Goal: Task Accomplishment & Management: Complete application form

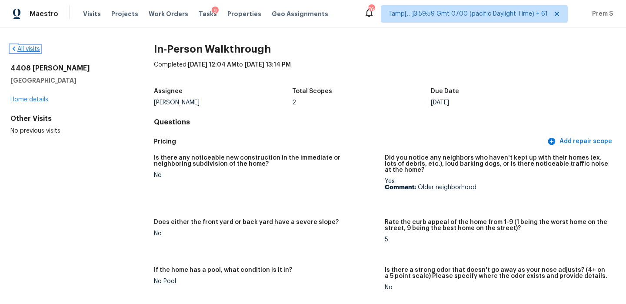
click at [25, 47] on link "All visits" at bounding box center [25, 49] width 30 height 6
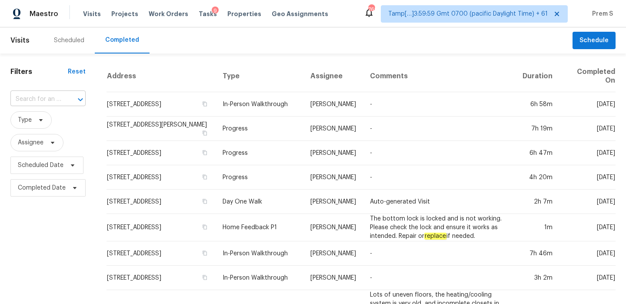
click at [43, 100] on input "text" at bounding box center [35, 99] width 51 height 13
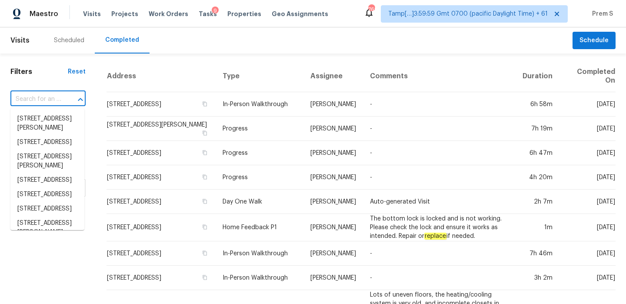
paste input "[STREET_ADDRESS][PERSON_NAME]"
type input "[STREET_ADDRESS][PERSON_NAME]"
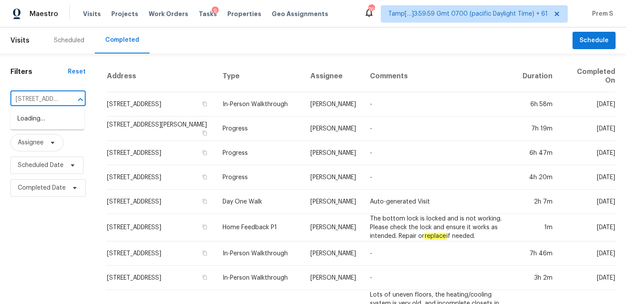
scroll to position [0, 55]
click at [46, 123] on li "[STREET_ADDRESS][PERSON_NAME]" at bounding box center [47, 123] width 74 height 23
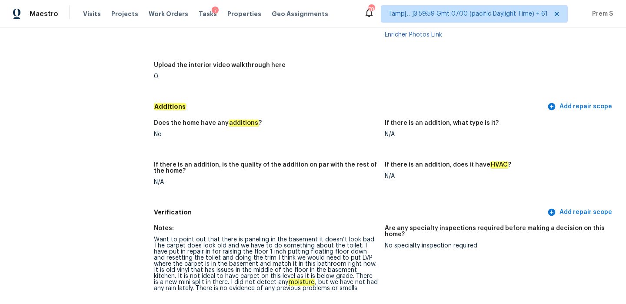
scroll to position [2156, 0]
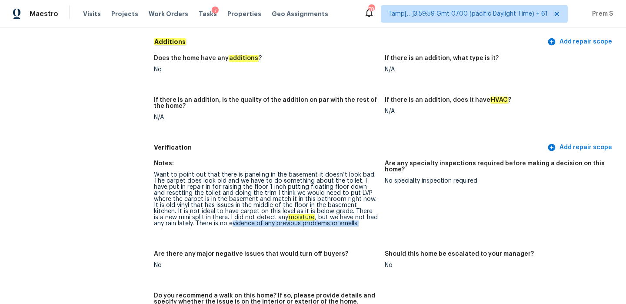
drag, startPoint x: 190, startPoint y: 216, endPoint x: 327, endPoint y: 216, distance: 137.8
click at [327, 216] on div "Want to point out that there is paneling in the basement it doesn’t look bad. T…" at bounding box center [266, 199] width 224 height 55
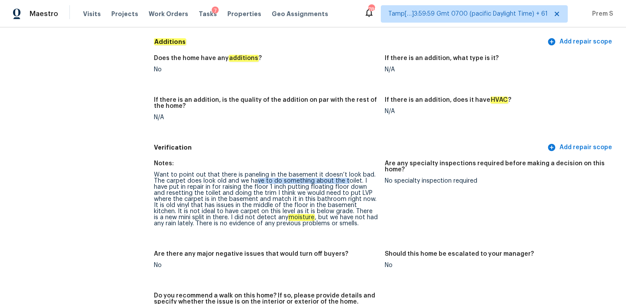
drag, startPoint x: 256, startPoint y: 176, endPoint x: 347, endPoint y: 176, distance: 91.7
click at [347, 177] on div "Want to point out that there is paneling in the basement it doesn’t look bad. T…" at bounding box center [266, 199] width 224 height 55
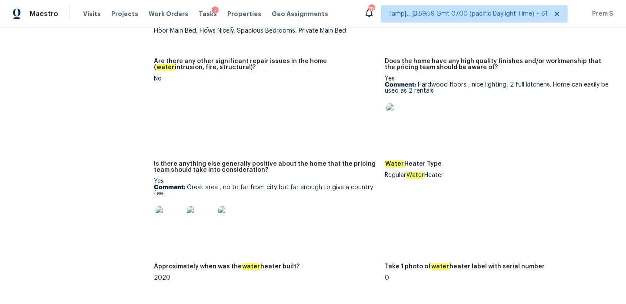
scroll to position [1698, 0]
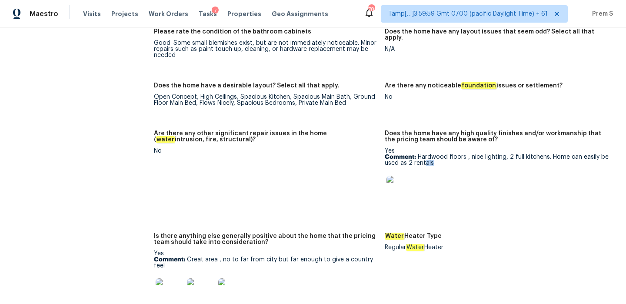
drag, startPoint x: 425, startPoint y: 155, endPoint x: 451, endPoint y: 166, distance: 28.7
click at [451, 165] on div "Yes Comment: Hardwood floors , nice lighting, 2 full kitchens. Home can easily …" at bounding box center [497, 178] width 224 height 61
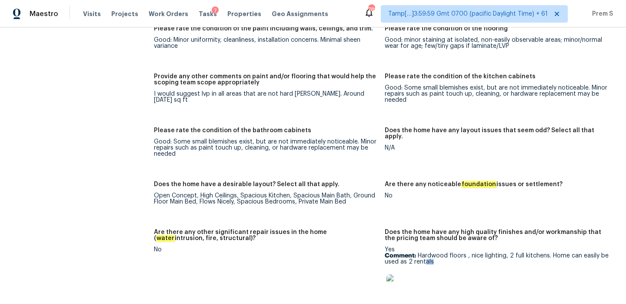
scroll to position [1580, 0]
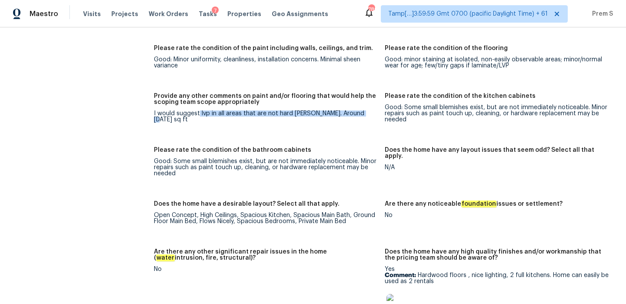
drag, startPoint x: 198, startPoint y: 105, endPoint x: 373, endPoint y: 116, distance: 175.1
click at [373, 116] on figure "Provide any other comments on paint and/or flooring that would help the scoping…" at bounding box center [269, 114] width 231 height 43
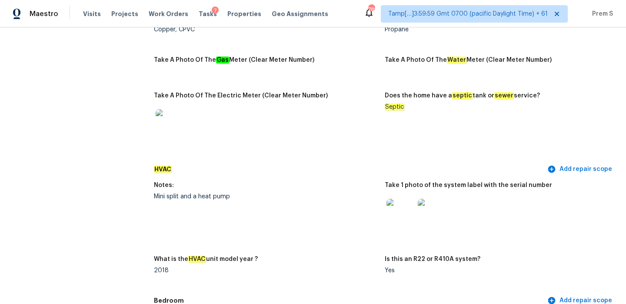
scroll to position [693, 0]
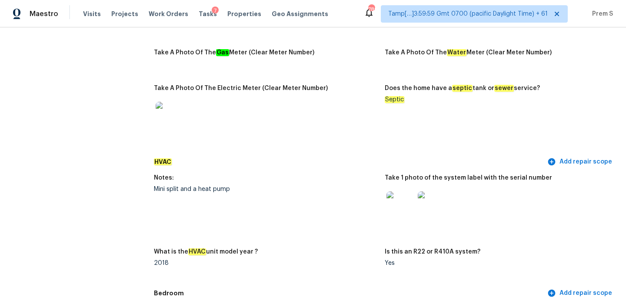
drag, startPoint x: 187, startPoint y: 189, endPoint x: 350, endPoint y: 186, distance: 163.5
click at [350, 186] on figure "Notes: Mini split and a heat pump" at bounding box center [269, 206] width 231 height 63
drag, startPoint x: 150, startPoint y: 183, endPoint x: 288, endPoint y: 182, distance: 137.8
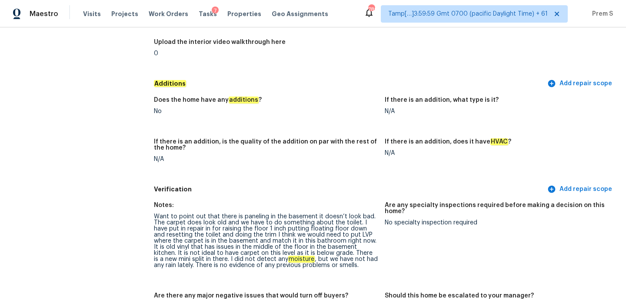
scroll to position [2018, 0]
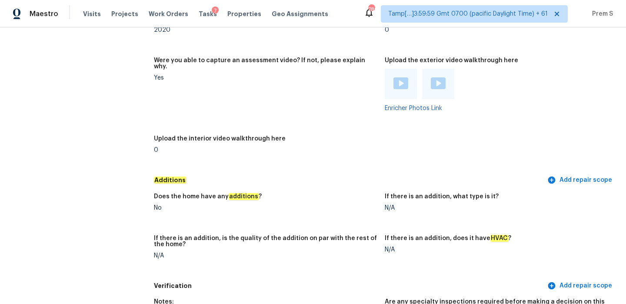
click at [402, 77] on img at bounding box center [400, 83] width 15 height 12
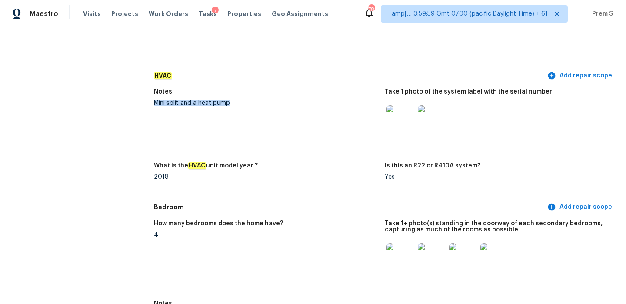
scroll to position [845, 0]
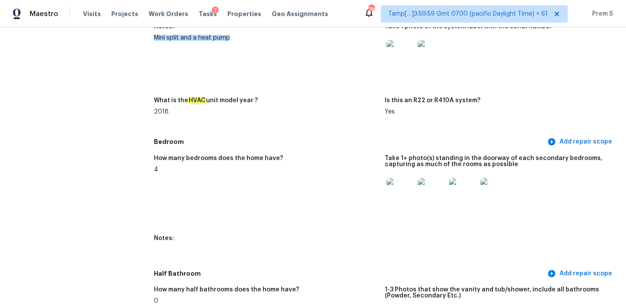
click at [408, 198] on img at bounding box center [400, 192] width 28 height 28
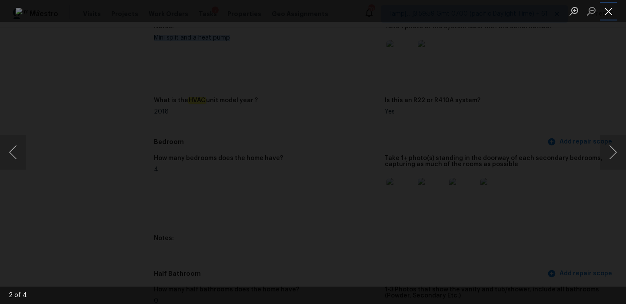
click at [609, 16] on button "Close lightbox" at bounding box center [608, 10] width 17 height 15
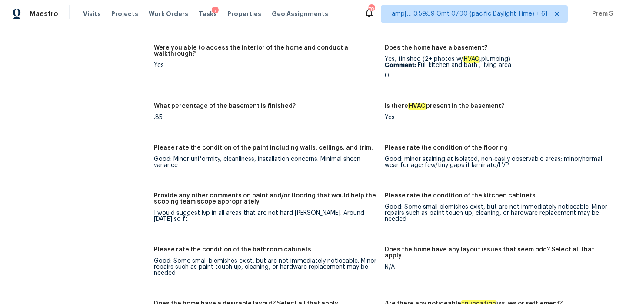
scroll to position [1490, 0]
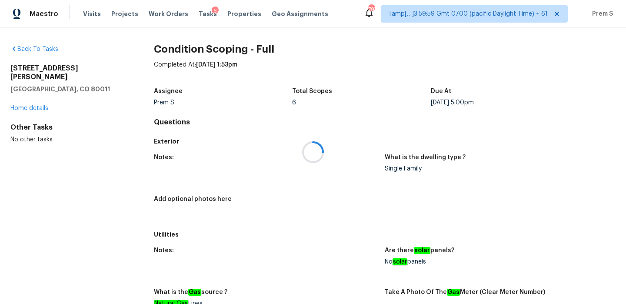
click at [197, 14] on div at bounding box center [313, 152] width 626 height 304
click at [199, 17] on div "Tasks 6" at bounding box center [208, 14] width 18 height 9
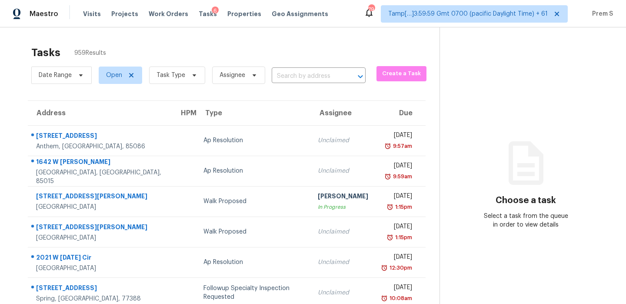
click at [287, 83] on div "Date Range Open Task Type Assignee ​" at bounding box center [198, 75] width 334 height 23
click at [289, 82] on input "text" at bounding box center [307, 76] width 70 height 13
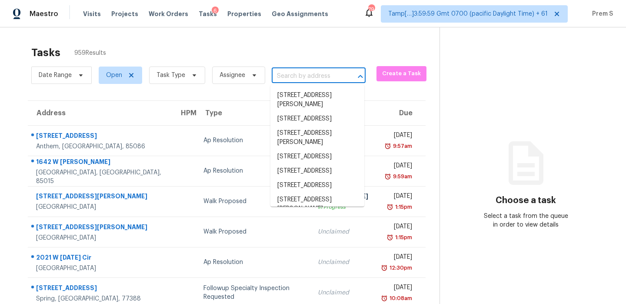
paste input "5213 Laguna Crest Way, Elk Grove, CA 95758"
type input "5213 Laguna Crest Way, Elk Grove, CA 95758"
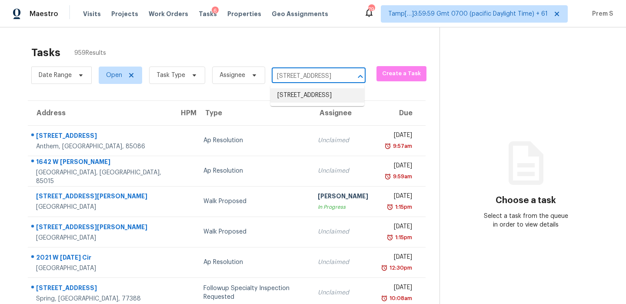
click at [306, 94] on li "5213 Laguna Crest Way, Elk Grove, CA 95758" at bounding box center [317, 95] width 94 height 14
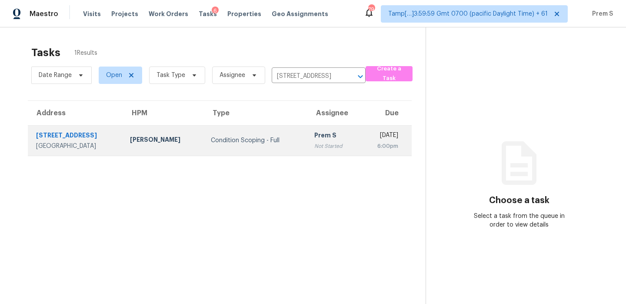
click at [367, 140] on div "Mon, Sep 8th 2025" at bounding box center [382, 136] width 31 height 11
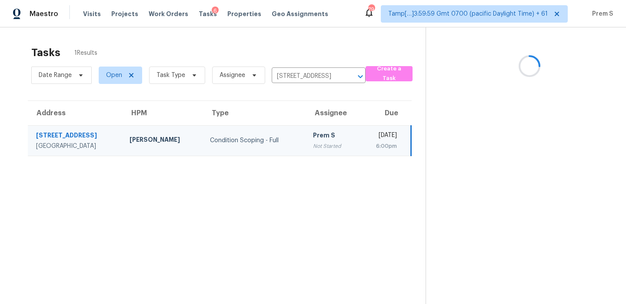
scroll to position [27, 0]
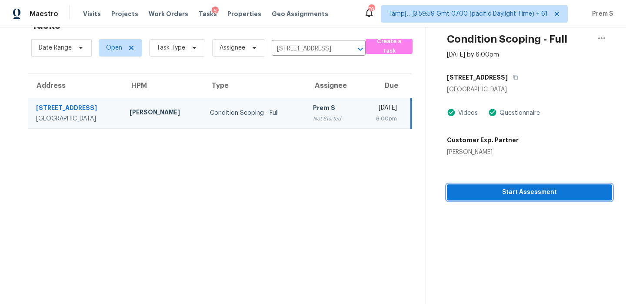
click at [522, 190] on span "Start Assessment" at bounding box center [529, 192] width 151 height 11
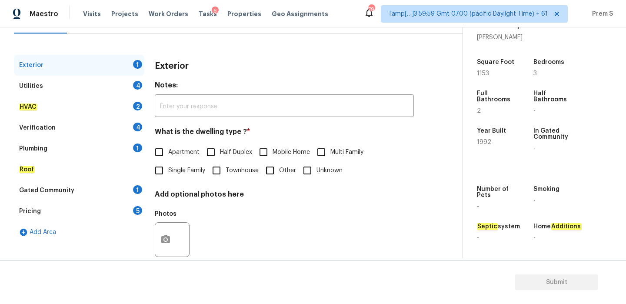
scroll to position [115, 0]
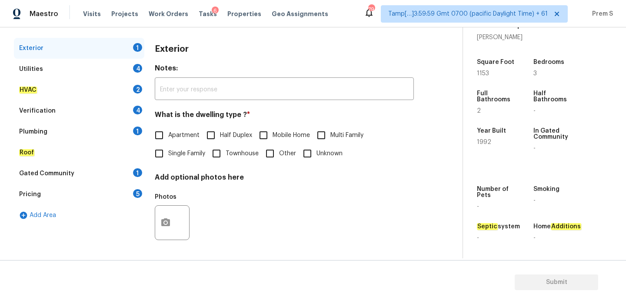
click at [182, 154] on span "Single Family" at bounding box center [186, 153] width 37 height 9
click at [168, 154] on input "Single Family" at bounding box center [159, 153] width 18 height 18
checkbox input "true"
click at [141, 73] on div "Utilities 4" at bounding box center [79, 69] width 130 height 21
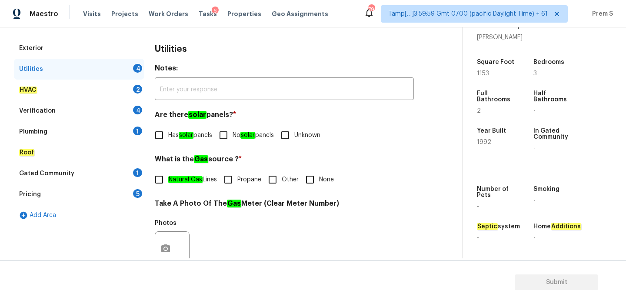
click at [228, 137] on input "No solar panels" at bounding box center [223, 135] width 18 height 18
checkbox input "true"
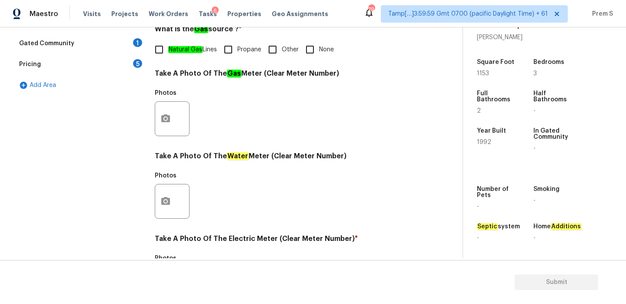
scroll to position [350, 0]
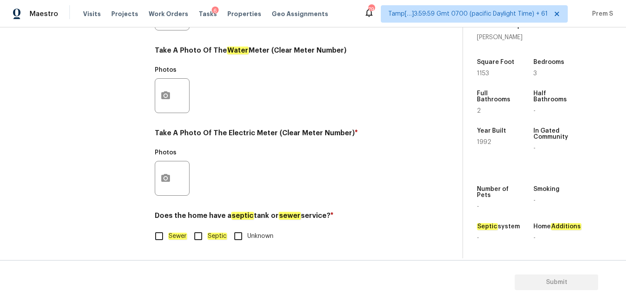
click at [169, 239] on em "Sewer" at bounding box center [177, 236] width 19 height 7
click at [168, 239] on input "Sewer" at bounding box center [159, 236] width 18 height 18
checkbox input "true"
click at [173, 184] on button "button" at bounding box center [165, 178] width 21 height 34
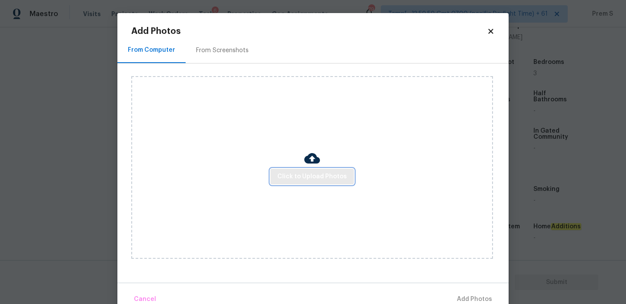
click at [326, 176] on span "Click to Upload Photos" at bounding box center [312, 176] width 70 height 11
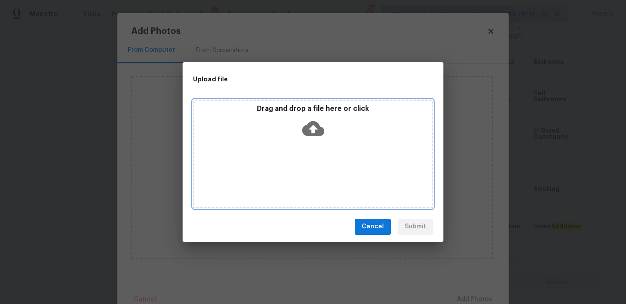
click at [317, 126] on icon at bounding box center [313, 128] width 22 height 15
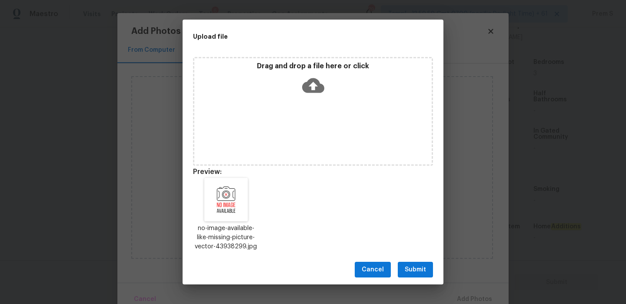
click at [425, 273] on span "Submit" at bounding box center [415, 269] width 21 height 11
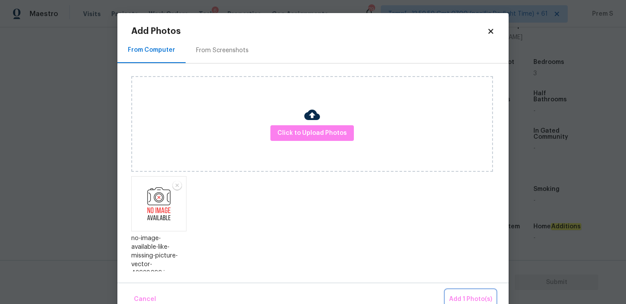
click at [465, 296] on span "Add 1 Photo(s)" at bounding box center [470, 299] width 43 height 11
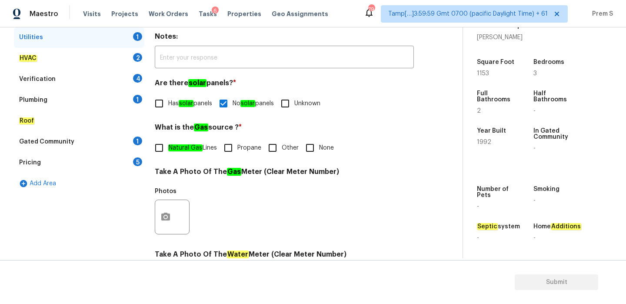
scroll to position [89, 0]
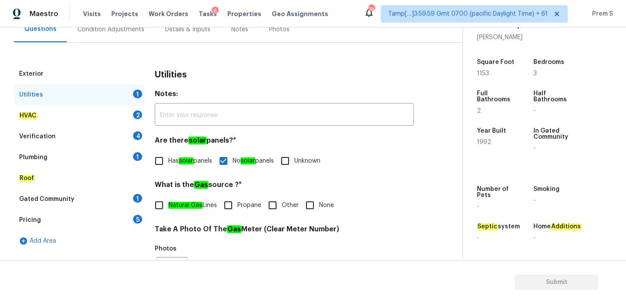
click at [124, 115] on div "HVAC 2" at bounding box center [79, 115] width 130 height 21
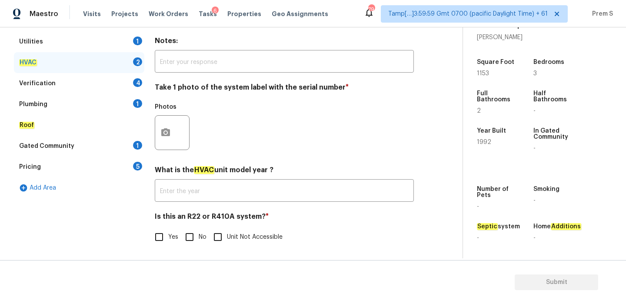
scroll to position [143, 0]
click at [189, 233] on input "No" at bounding box center [189, 236] width 18 height 18
checkbox input "true"
click at [167, 142] on button "button" at bounding box center [165, 132] width 21 height 34
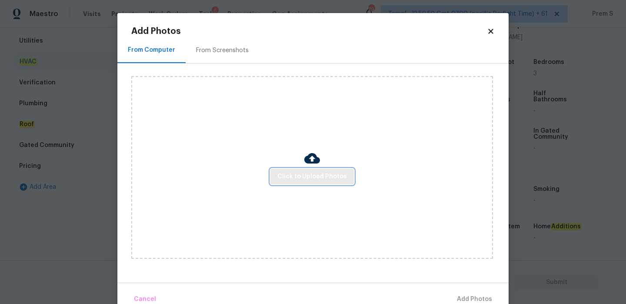
click at [285, 174] on span "Click to Upload Photos" at bounding box center [312, 176] width 70 height 11
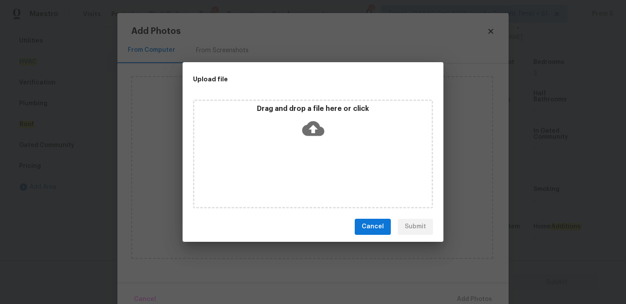
click at [313, 131] on icon at bounding box center [313, 128] width 22 height 22
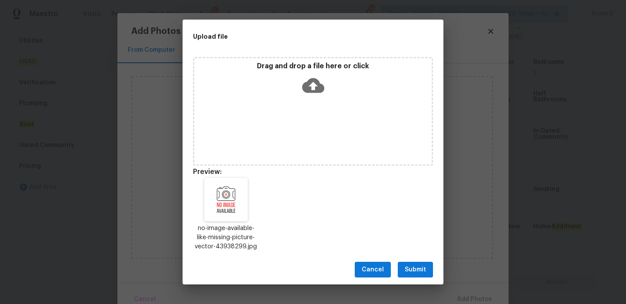
click at [420, 266] on span "Submit" at bounding box center [415, 269] width 21 height 11
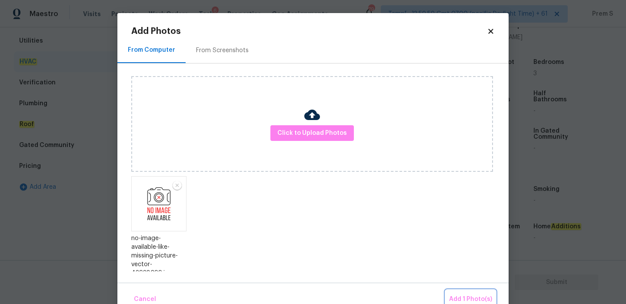
click at [466, 296] on span "Add 1 Photo(s)" at bounding box center [470, 299] width 43 height 11
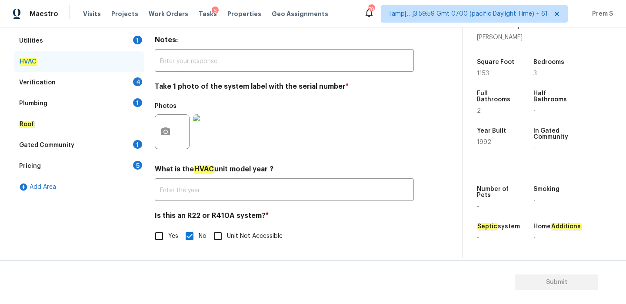
click at [129, 76] on div "Verification 4" at bounding box center [79, 82] width 130 height 21
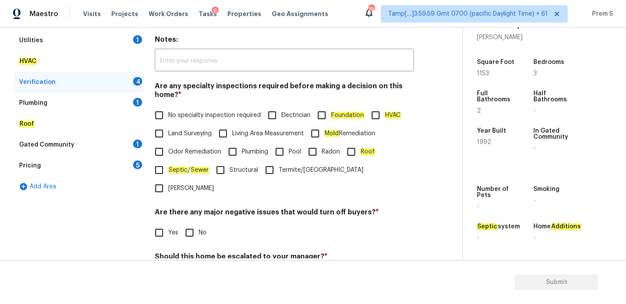
click at [172, 116] on span "No specialty inspection required" at bounding box center [214, 115] width 93 height 9
click at [168, 116] on input "No specialty inspection required" at bounding box center [159, 115] width 18 height 18
checkbox input "true"
click at [190, 223] on input "No" at bounding box center [189, 232] width 18 height 18
checkbox input "true"
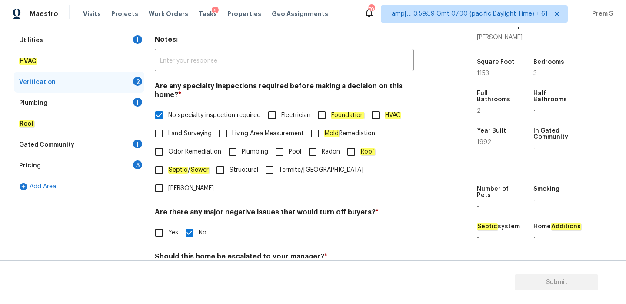
scroll to position [219, 0]
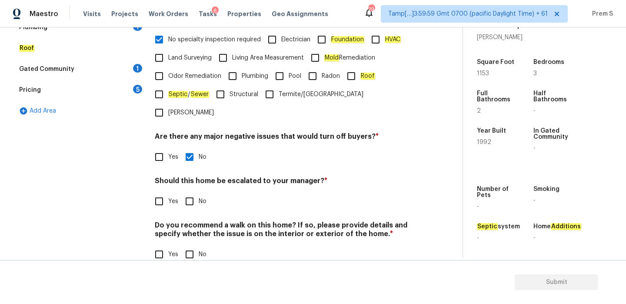
click at [193, 192] on input "No" at bounding box center [189, 201] width 18 height 18
checkbox input "true"
click at [194, 245] on input "No" at bounding box center [189, 254] width 18 height 18
checkbox input "true"
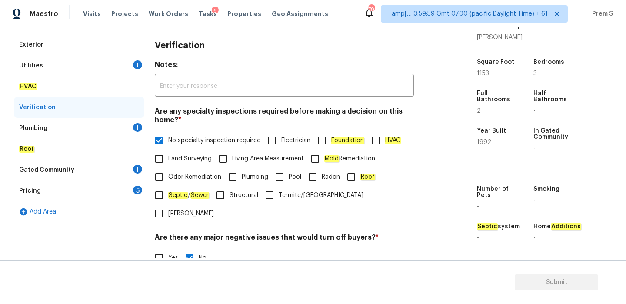
click at [138, 134] on div "Plumbing 1" at bounding box center [79, 128] width 130 height 21
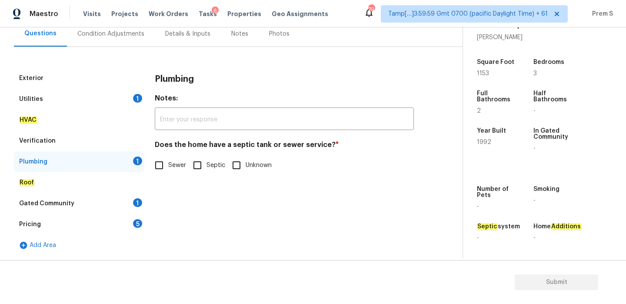
scroll to position [85, 0]
click at [177, 168] on em "Sewer" at bounding box center [177, 165] width 19 height 7
click at [168, 168] on input "Sewer" at bounding box center [159, 165] width 18 height 18
checkbox input "true"
click at [138, 200] on div "1" at bounding box center [137, 202] width 9 height 9
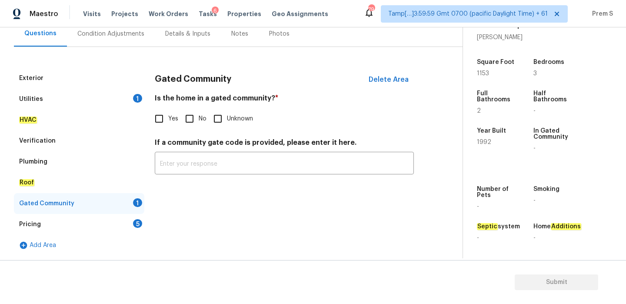
click at [200, 116] on span "No" at bounding box center [203, 118] width 8 height 9
click at [199, 116] on input "No" at bounding box center [189, 119] width 18 height 18
checkbox input "true"
click at [129, 220] on div "Pricing 5" at bounding box center [79, 224] width 130 height 21
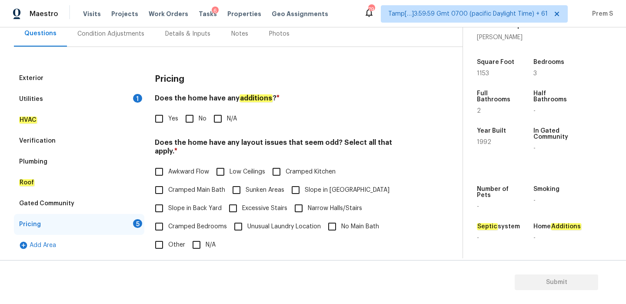
click at [200, 119] on span "No" at bounding box center [203, 118] width 8 height 9
click at [199, 119] on input "No" at bounding box center [189, 119] width 18 height 18
checkbox input "true"
click at [200, 236] on input "N/A" at bounding box center [196, 245] width 18 height 18
checkbox input "true"
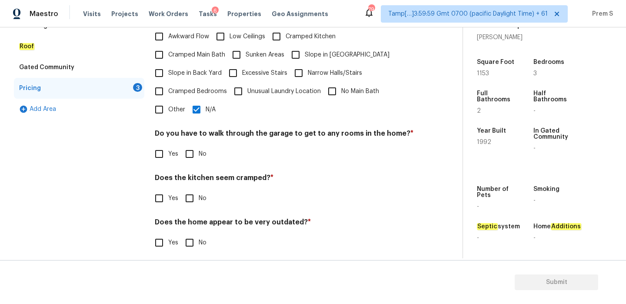
scroll to position [218, 0]
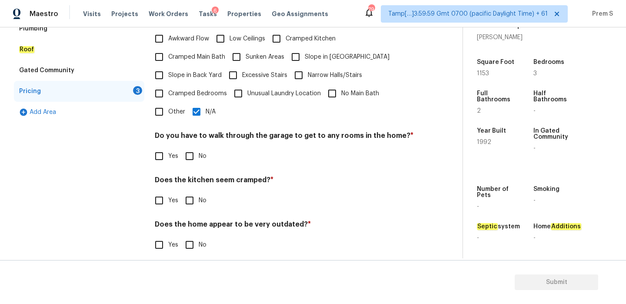
click at [196, 150] on input "No" at bounding box center [189, 156] width 18 height 18
checkbox input "true"
click at [189, 191] on input "No" at bounding box center [189, 200] width 18 height 18
checkbox input "true"
click at [192, 236] on input "No" at bounding box center [189, 245] width 18 height 18
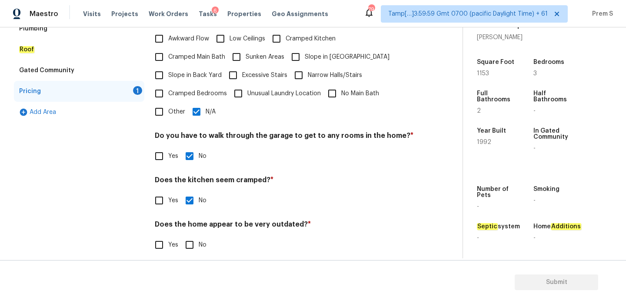
checkbox input "true"
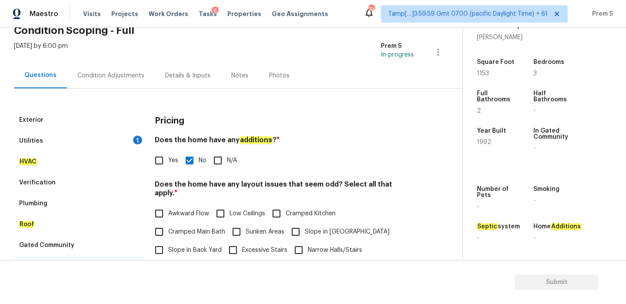
scroll to position [43, 0]
click at [133, 137] on div "1" at bounding box center [137, 140] width 9 height 9
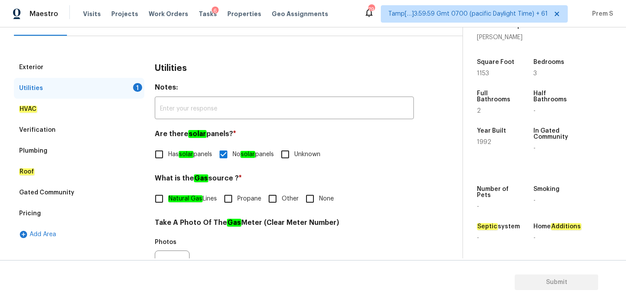
scroll to position [92, 0]
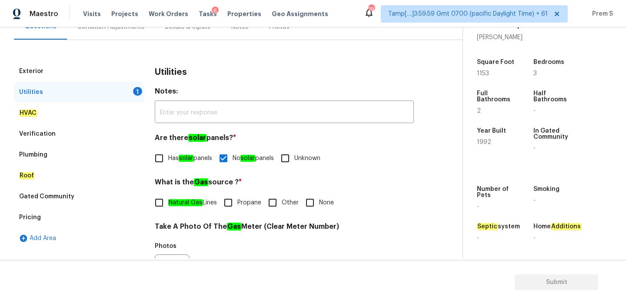
click at [115, 29] on div "Condition Adjustments" at bounding box center [110, 27] width 67 height 9
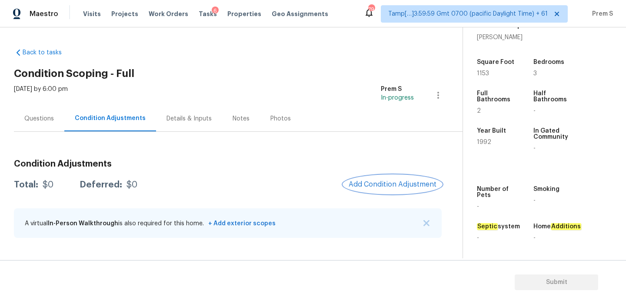
click at [382, 182] on span "Add Condition Adjustment" at bounding box center [393, 184] width 88 height 8
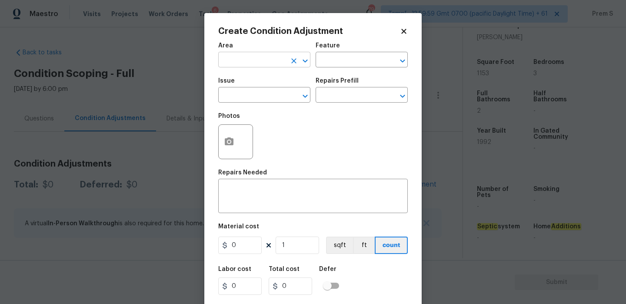
click at [265, 61] on input "text" at bounding box center [252, 60] width 68 height 13
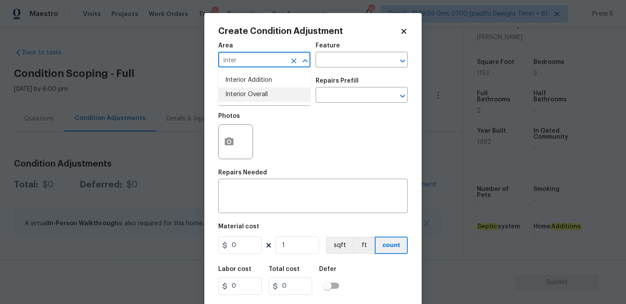
click at [263, 98] on li "Interior Overall" at bounding box center [264, 94] width 92 height 14
type input "Interior Overall"
click at [263, 98] on input "text" at bounding box center [252, 95] width 68 height 13
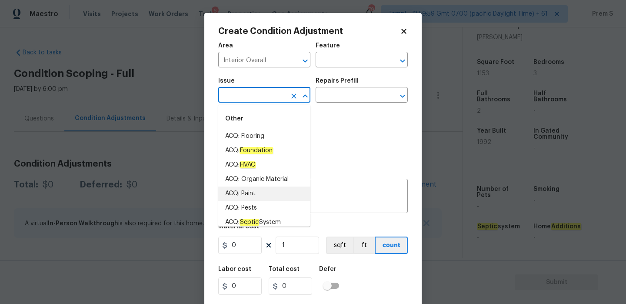
click at [263, 196] on li "ACQ: Paint" at bounding box center [264, 193] width 92 height 14
type input "ACQ: Paint"
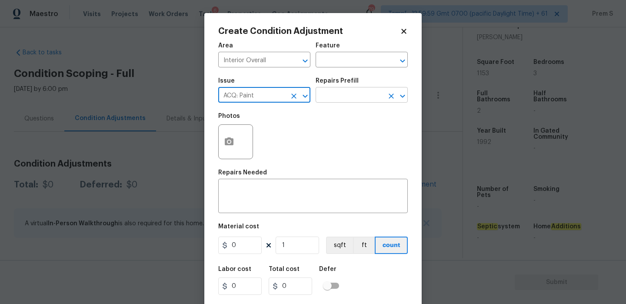
click at [348, 90] on input "text" at bounding box center [350, 95] width 68 height 13
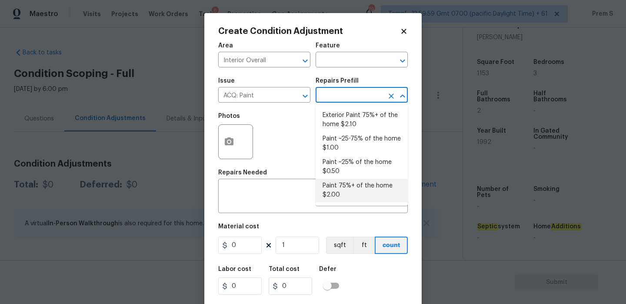
click at [358, 184] on li "Paint 75%+ of the home $2.00" at bounding box center [362, 190] width 92 height 23
type input "Acquisition"
type textarea "Acquisition Scope: 75%+ of the home will likely require interior paint"
type input "2"
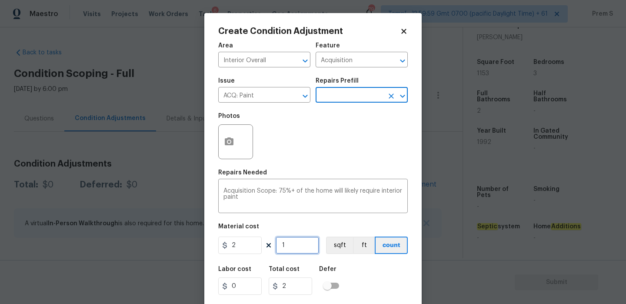
click at [306, 250] on input "1" at bounding box center [297, 244] width 43 height 17
type input "11"
type input "22"
type input "115"
type input "230"
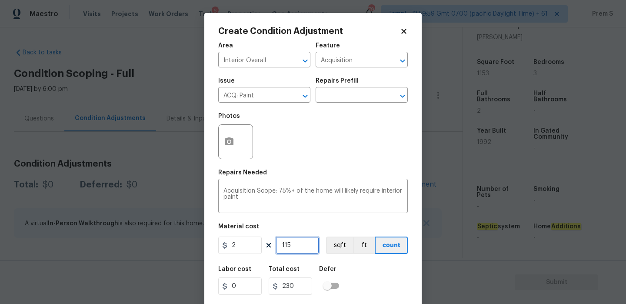
type input "1153"
type input "2306"
type input "1153"
click at [227, 138] on icon "button" at bounding box center [229, 141] width 9 height 8
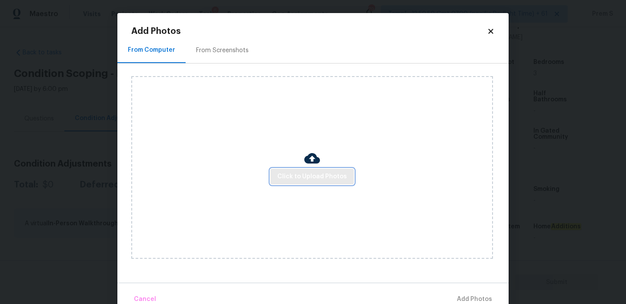
click at [295, 172] on span "Click to Upload Photos" at bounding box center [312, 176] width 70 height 11
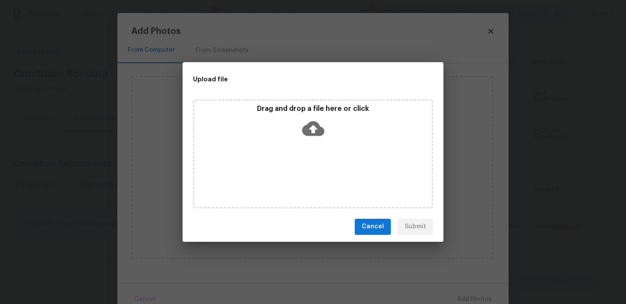
click at [314, 129] on icon at bounding box center [313, 128] width 22 height 22
